Goal: Check status: Check status

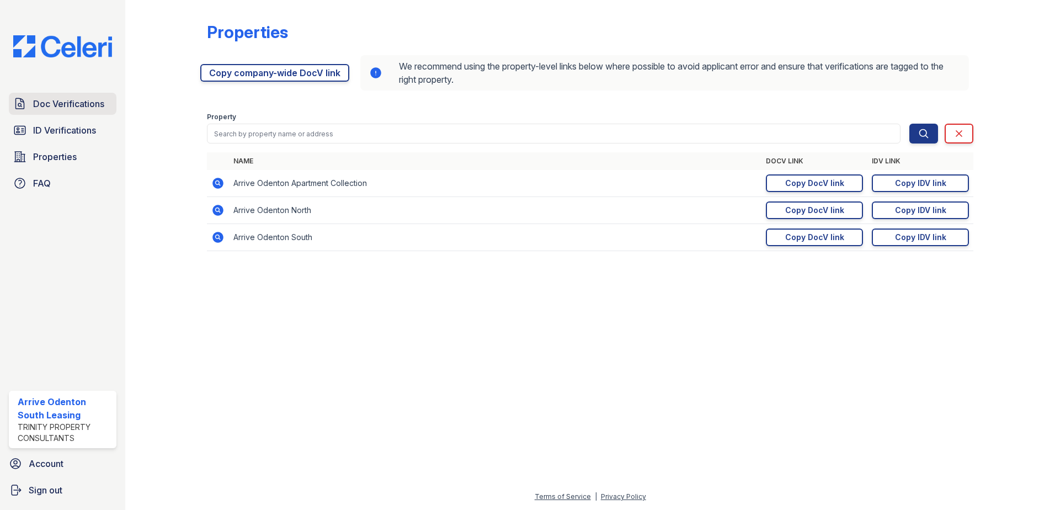
click at [85, 101] on span "Doc Verifications" at bounding box center [68, 103] width 71 height 13
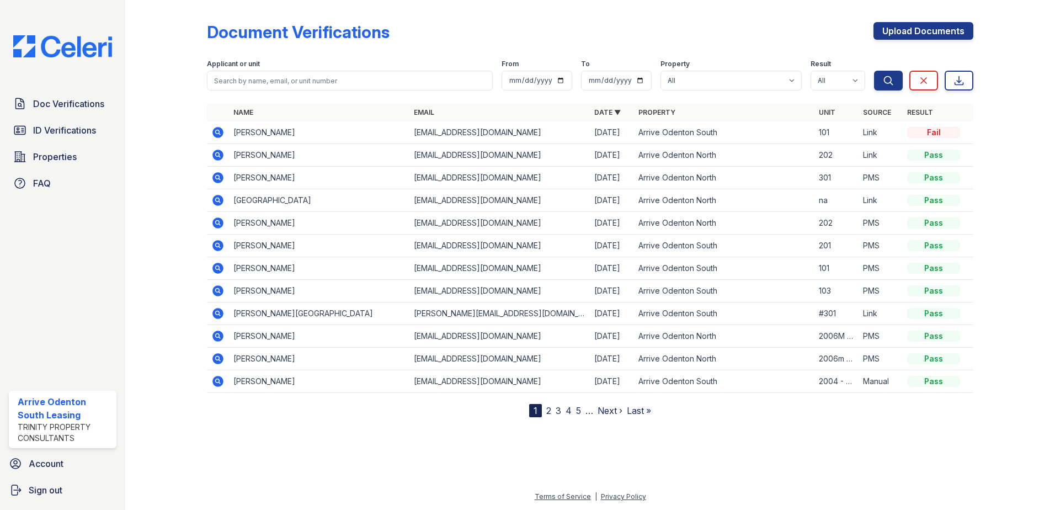
click at [221, 153] on icon at bounding box center [217, 154] width 11 height 11
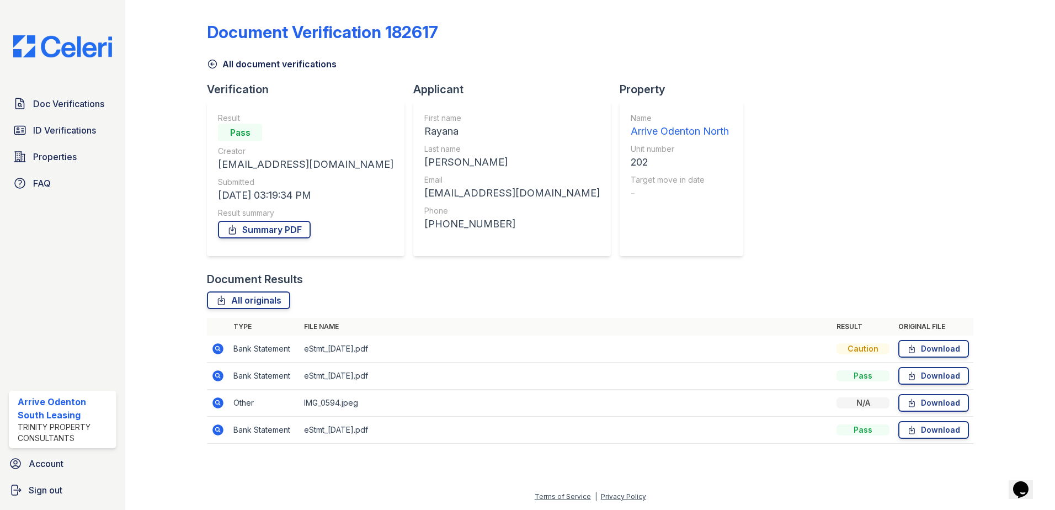
click at [221, 399] on icon at bounding box center [217, 402] width 11 height 11
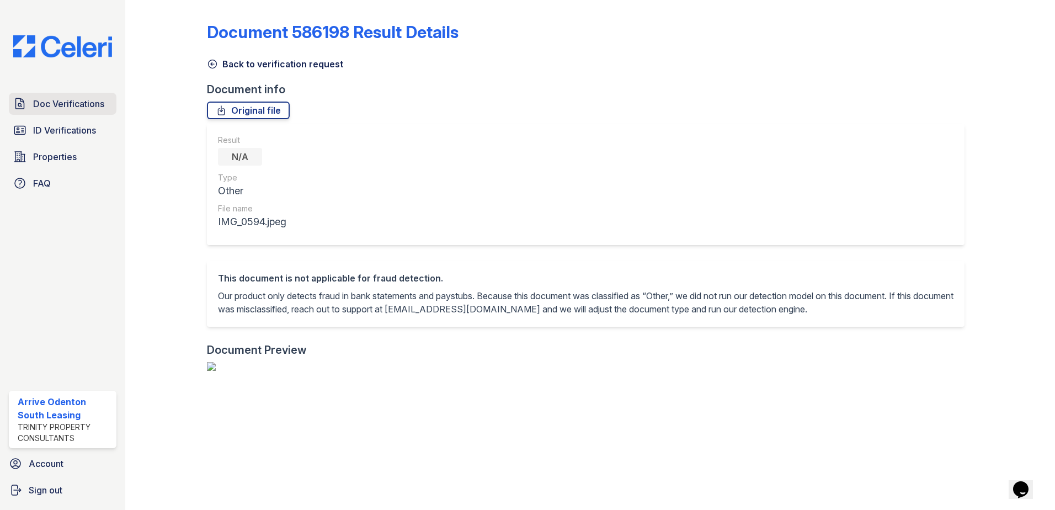
click at [101, 107] on span "Doc Verifications" at bounding box center [68, 103] width 71 height 13
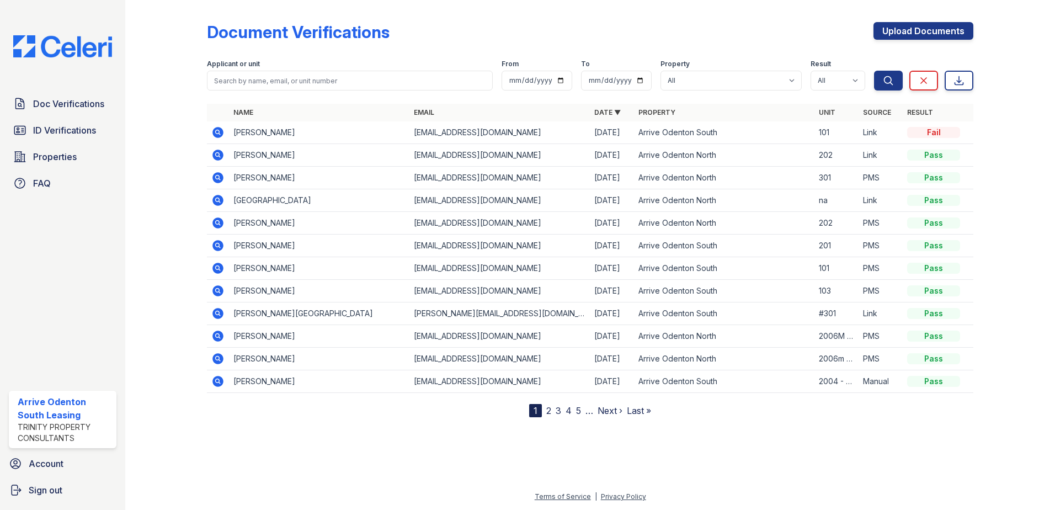
click at [217, 154] on icon at bounding box center [217, 154] width 3 height 3
